Goal: Navigation & Orientation: Find specific page/section

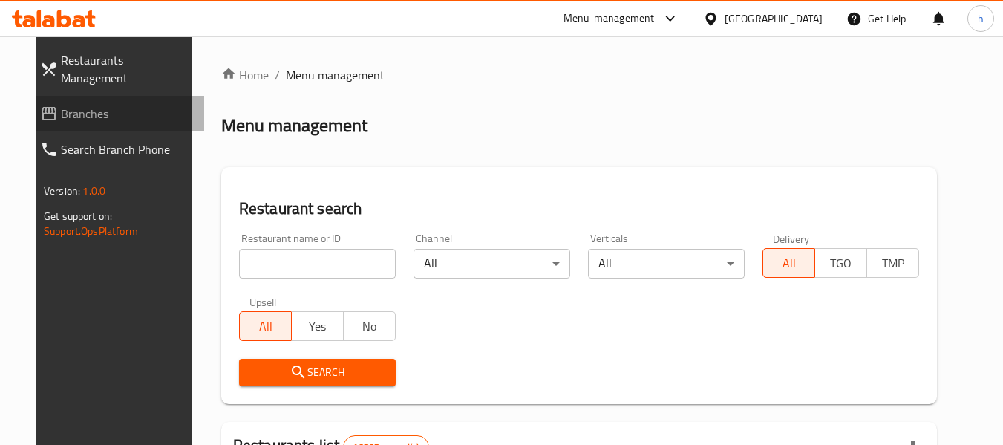
click at [73, 105] on span "Branches" at bounding box center [126, 114] width 131 height 18
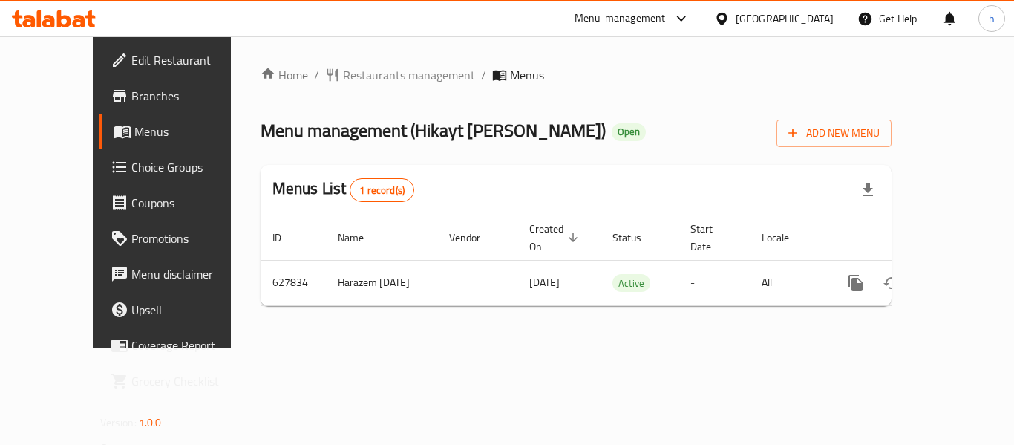
click at [666, 15] on div "Menu-management" at bounding box center [620, 19] width 91 height 18
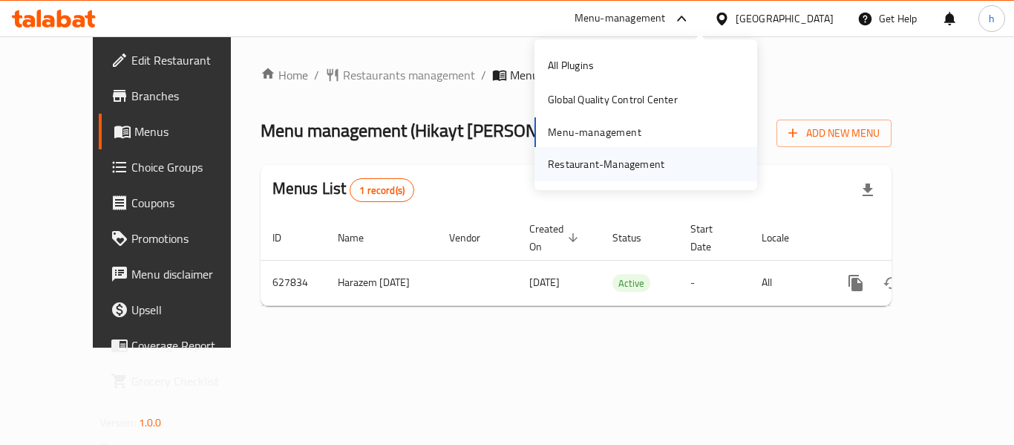
click at [595, 172] on div "Restaurant-Management" at bounding box center [606, 164] width 117 height 16
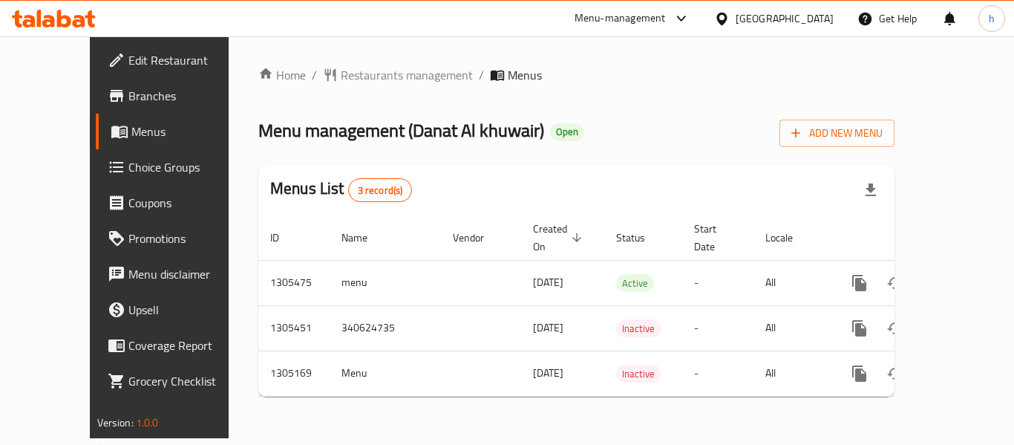
click at [653, 19] on div "Menu-management" at bounding box center [620, 19] width 91 height 18
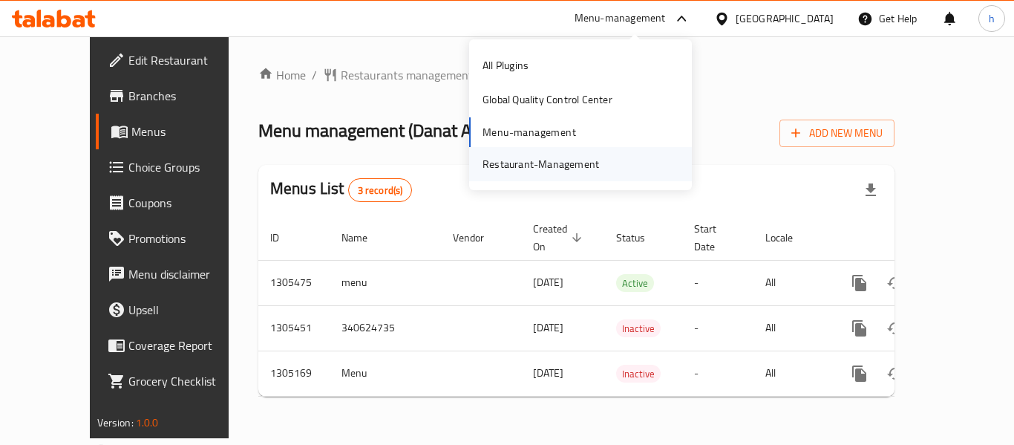
click at [543, 158] on div "Restaurant-Management" at bounding box center [540, 164] width 117 height 16
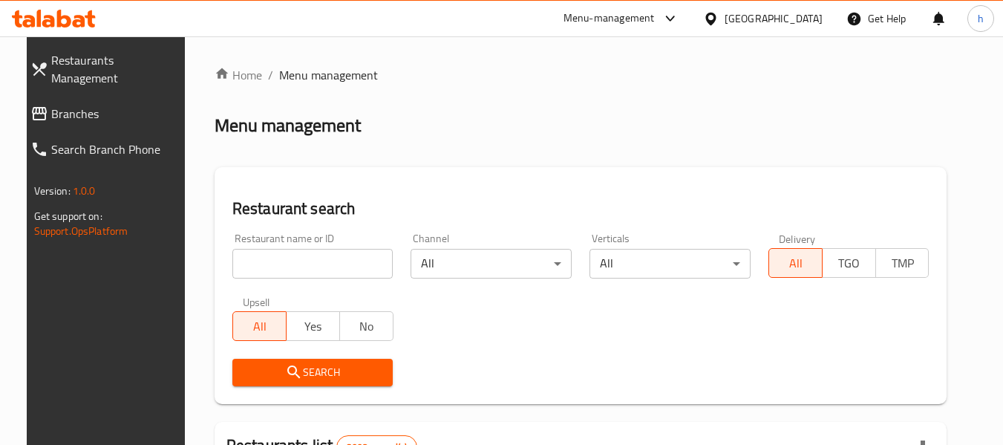
click at [60, 105] on span "Branches" at bounding box center [116, 114] width 131 height 18
click at [91, 105] on span "Branches" at bounding box center [116, 114] width 131 height 18
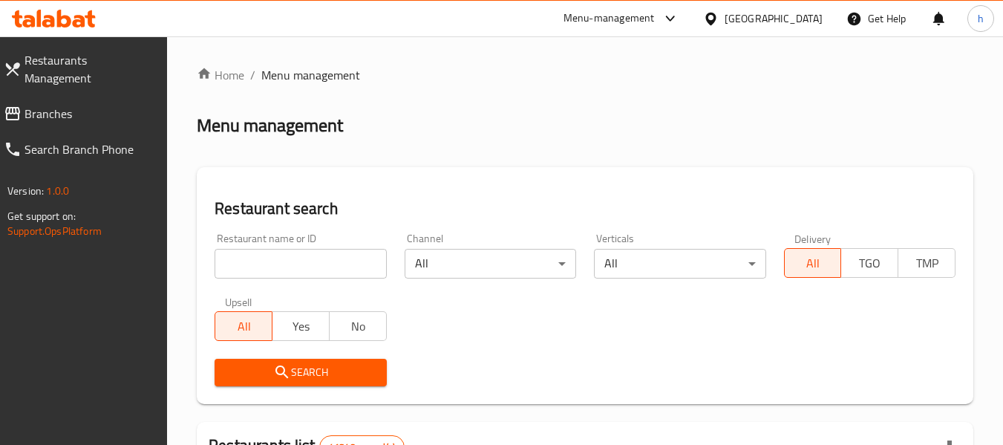
click at [64, 105] on span "Branches" at bounding box center [89, 114] width 131 height 18
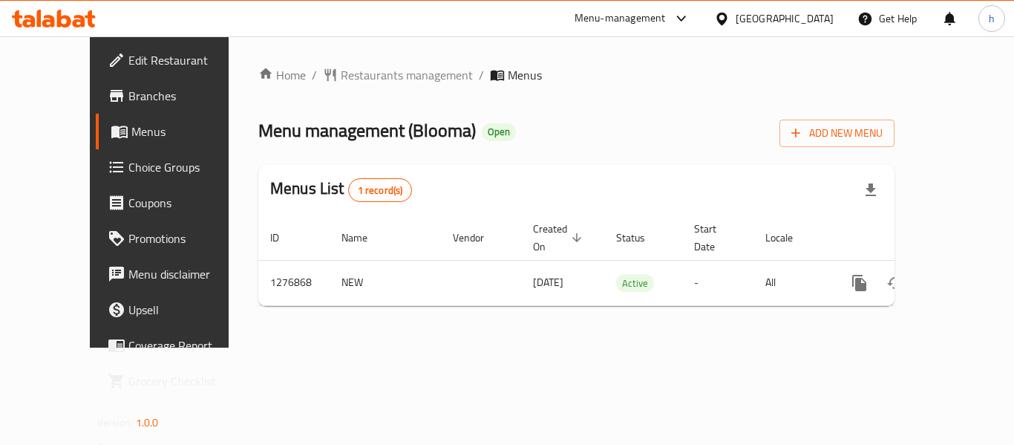
click at [666, 22] on div "Menu-management" at bounding box center [620, 19] width 91 height 18
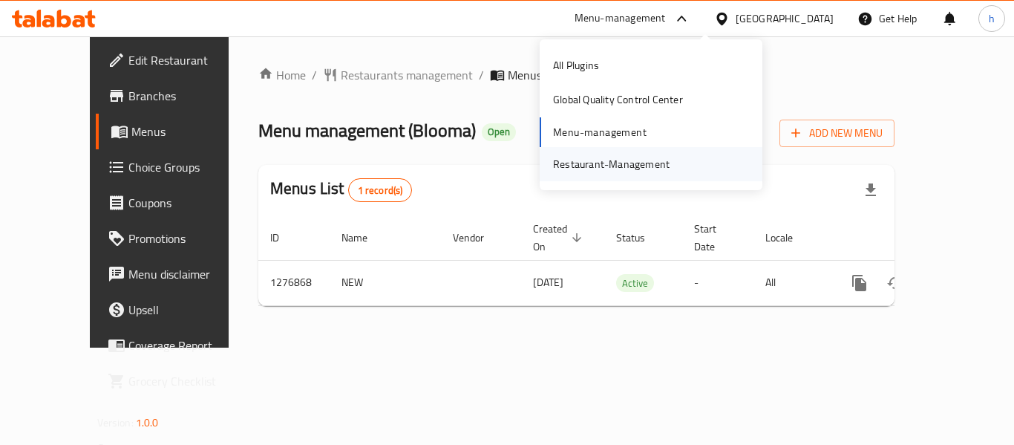
click at [627, 167] on div "Restaurant-Management" at bounding box center [611, 164] width 117 height 16
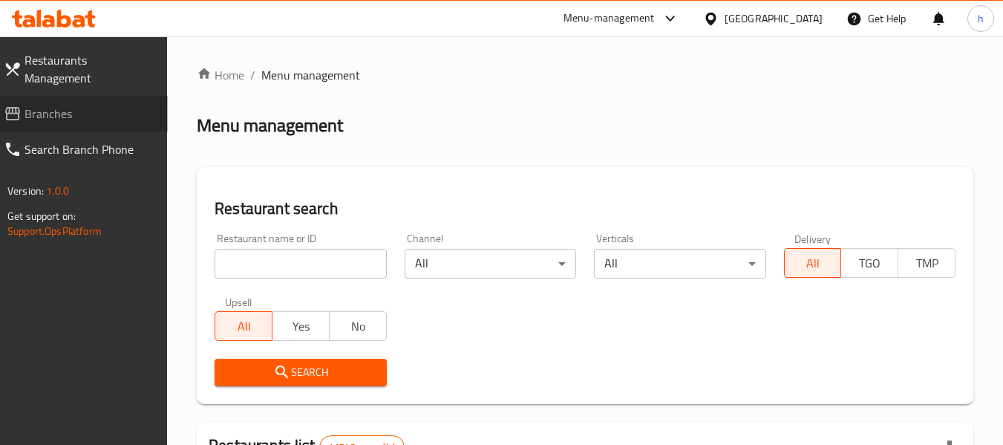
drag, startPoint x: 53, startPoint y: 91, endPoint x: 97, endPoint y: 122, distance: 53.3
click at [53, 105] on span "Branches" at bounding box center [89, 114] width 131 height 18
click at [64, 96] on link "Branches" at bounding box center [80, 114] width 176 height 36
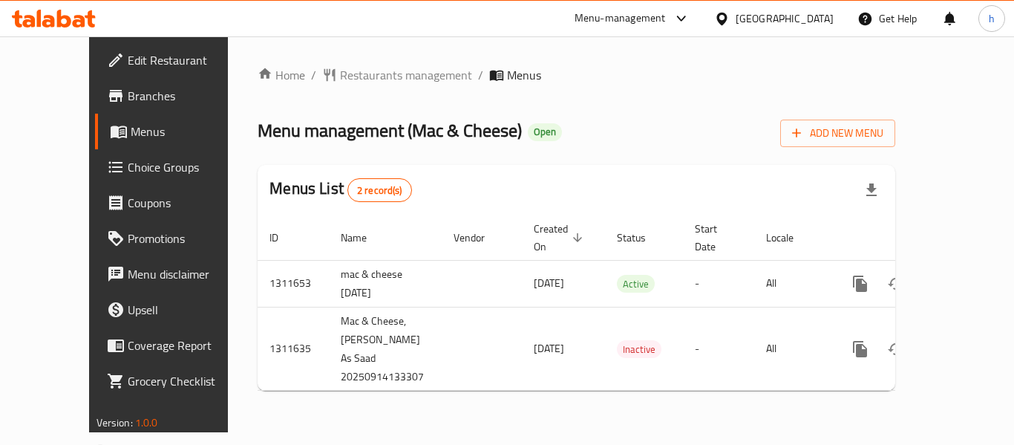
click at [687, 7] on div "Menu-management" at bounding box center [633, 19] width 140 height 36
click at [686, 2] on div "Menu-management" at bounding box center [633, 19] width 140 height 36
click at [666, 24] on div "Menu-management" at bounding box center [620, 19] width 91 height 18
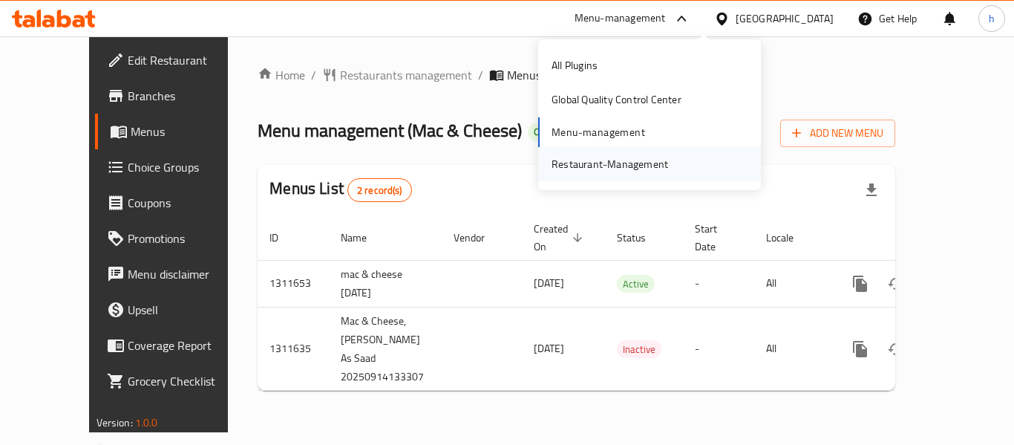
click at [605, 163] on div "Restaurant-Management" at bounding box center [610, 164] width 117 height 16
